Goal: Navigation & Orientation: Find specific page/section

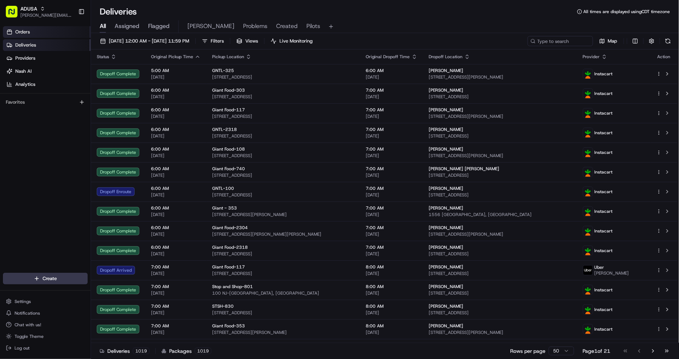
click at [62, 34] on link "Orders" at bounding box center [47, 32] width 88 height 12
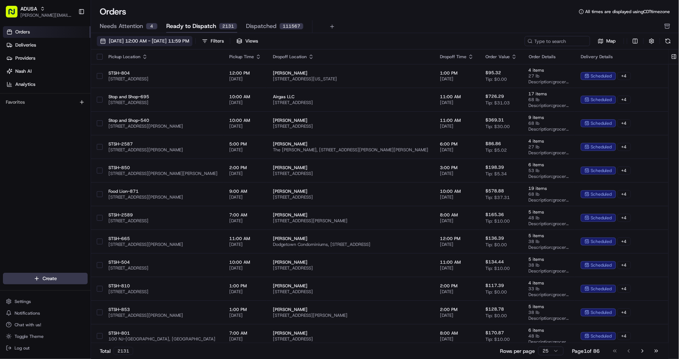
click at [153, 41] on span "08/01/2025 12:00 AM - 08/31/2025 11:59 PM" at bounding box center [149, 41] width 80 height 7
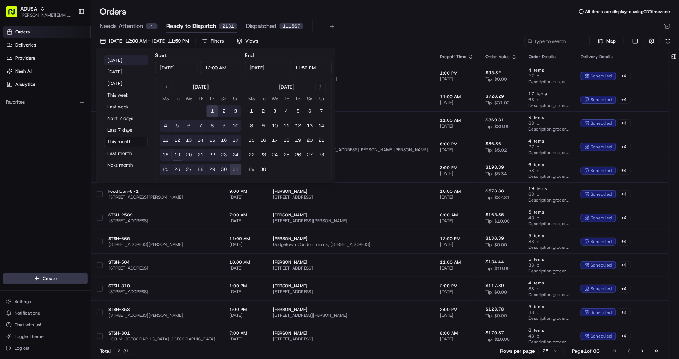
click at [118, 63] on button "Today" at bounding box center [126, 60] width 44 height 10
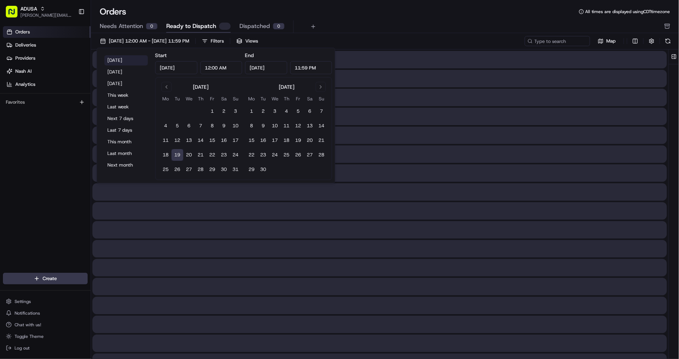
type input "Aug 19, 2025"
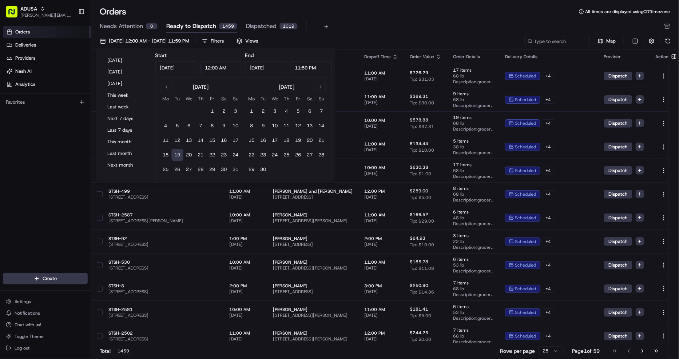
click at [242, 12] on div "Orders All times are displayed using CDT timezone" at bounding box center [385, 12] width 588 height 12
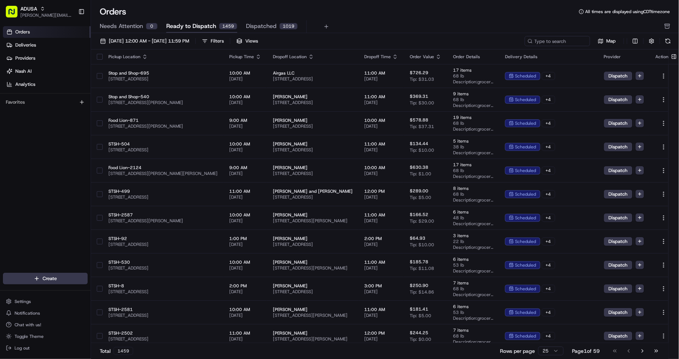
click at [256, 54] on icon "button" at bounding box center [259, 57] width 6 height 6
click at [271, 63] on button "Pickup Start Time (Earliest)" at bounding box center [260, 66] width 67 height 9
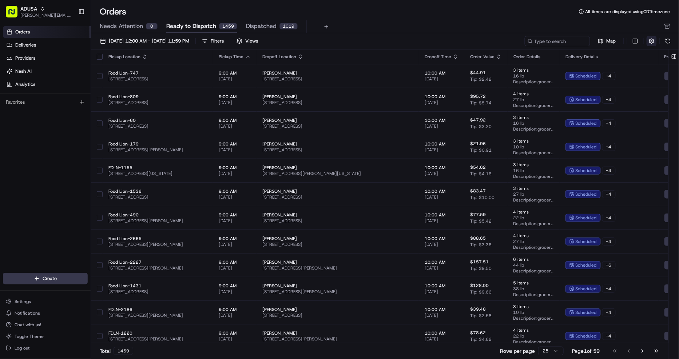
click at [651, 40] on button "button" at bounding box center [652, 41] width 10 height 10
click at [602, 60] on html "ADUSA christine.gibsonebbeson@adusa.com Toggle Sidebar Orders Deliveries Provid…" at bounding box center [339, 179] width 679 height 359
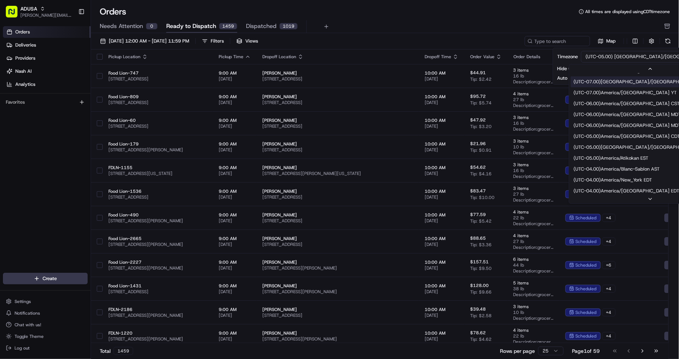
scroll to position [81, 0]
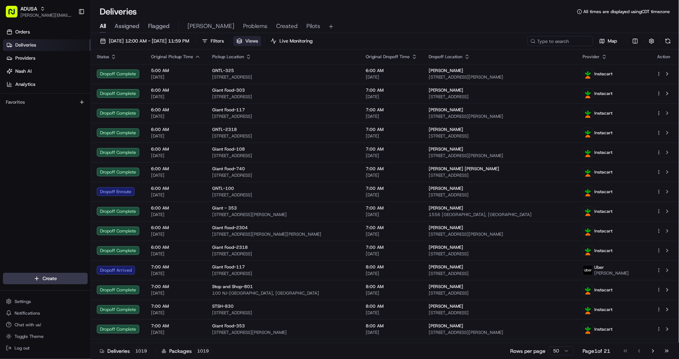
click at [258, 43] on span "Views" at bounding box center [251, 41] width 13 height 7
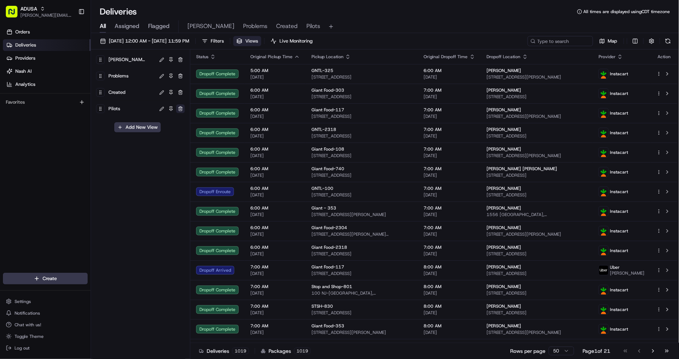
click at [179, 109] on button "button" at bounding box center [180, 108] width 9 height 9
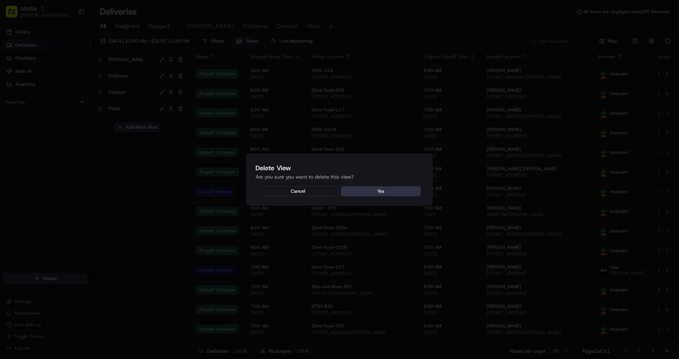
click at [365, 192] on button "Yes" at bounding box center [381, 191] width 80 height 10
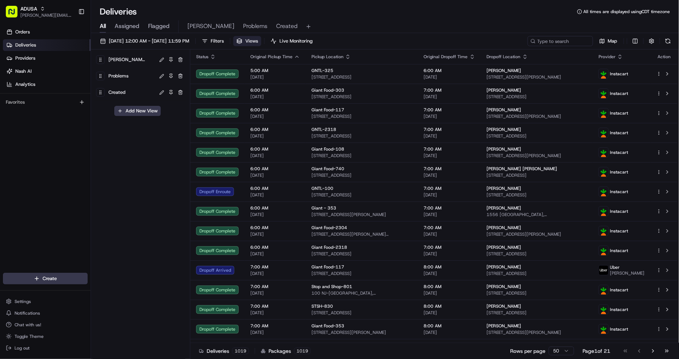
click at [258, 40] on span "Views" at bounding box center [251, 41] width 13 height 7
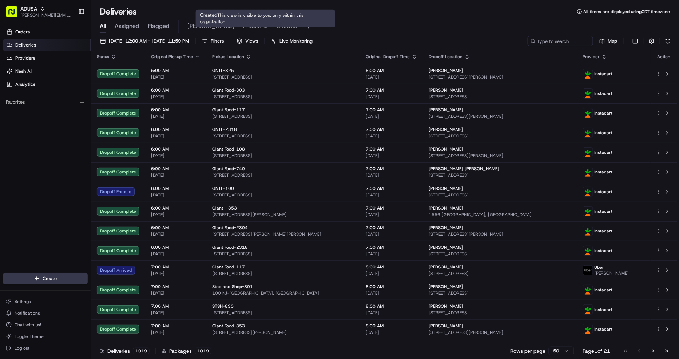
click at [276, 25] on span "Created" at bounding box center [286, 26] width 21 height 9
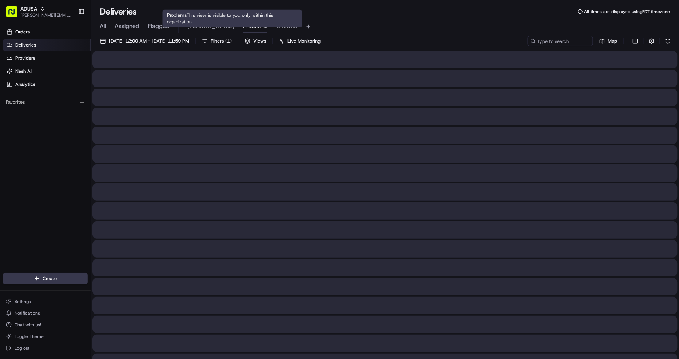
click at [243, 23] on span "Problems" at bounding box center [255, 26] width 24 height 9
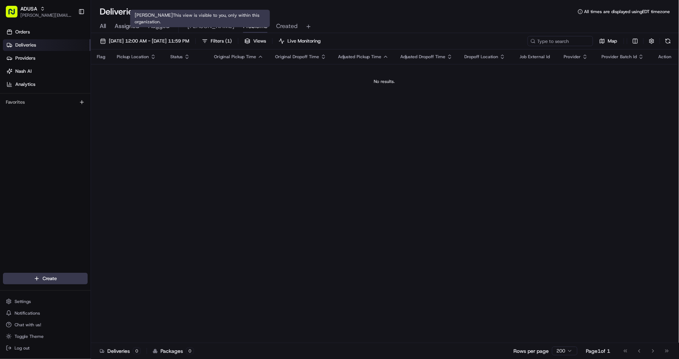
click at [203, 26] on span "[PERSON_NAME]" at bounding box center [210, 26] width 47 height 9
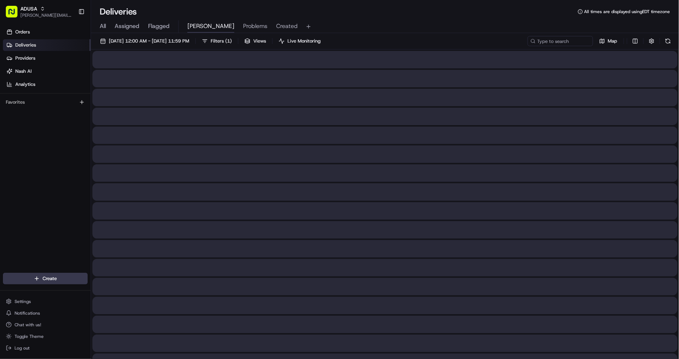
click at [243, 22] on span "Problems" at bounding box center [255, 26] width 24 height 9
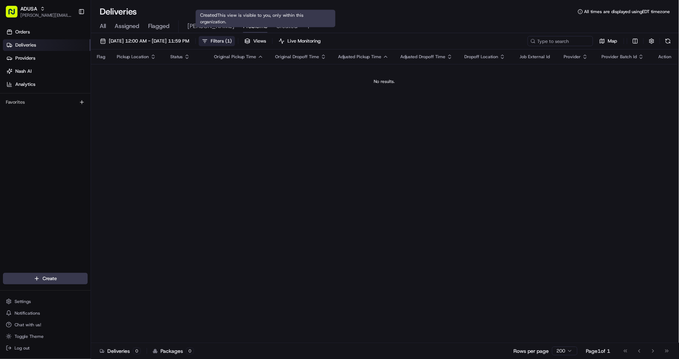
click at [235, 37] on button "Filters ( 1 )" at bounding box center [217, 41] width 36 height 10
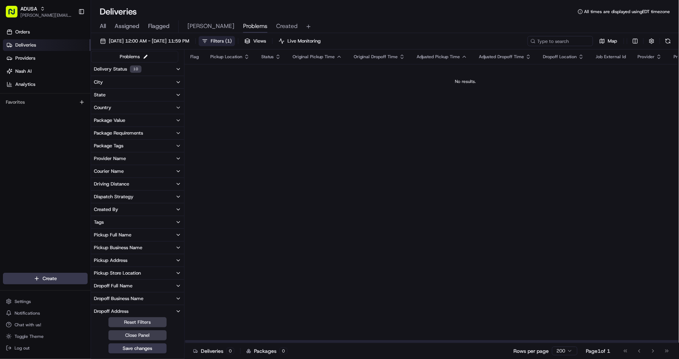
click at [232, 41] on span "( 1 )" at bounding box center [228, 41] width 7 height 7
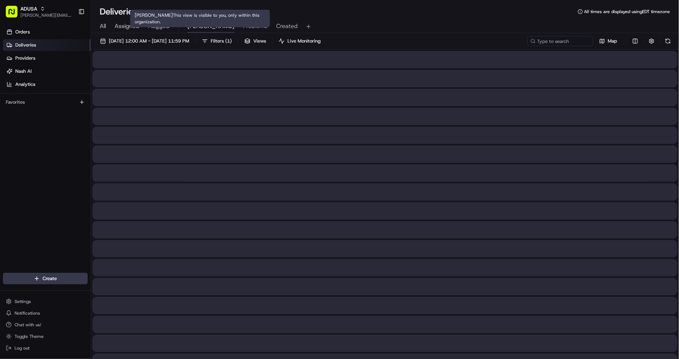
click at [198, 29] on span "[PERSON_NAME]" at bounding box center [210, 26] width 47 height 9
click at [276, 27] on span "Created" at bounding box center [286, 26] width 21 height 9
